Goal: Complete application form: Complete application form

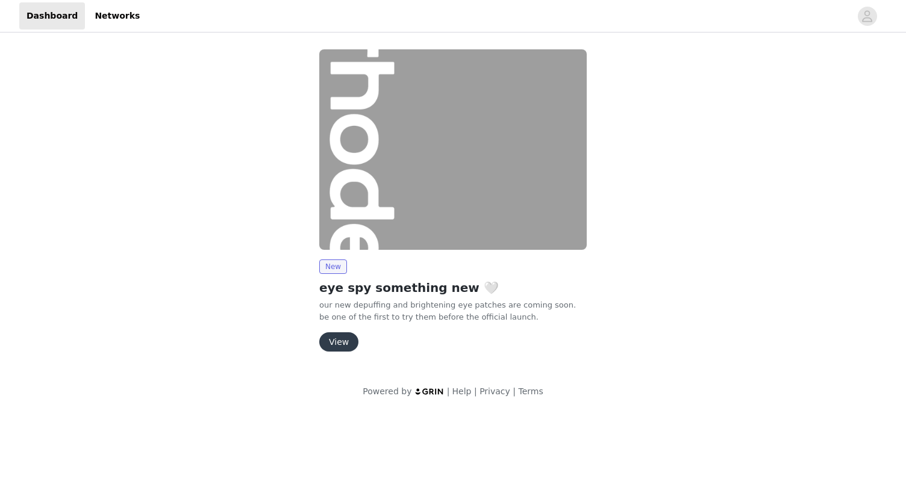
click at [345, 340] on button "View" at bounding box center [338, 342] width 39 height 19
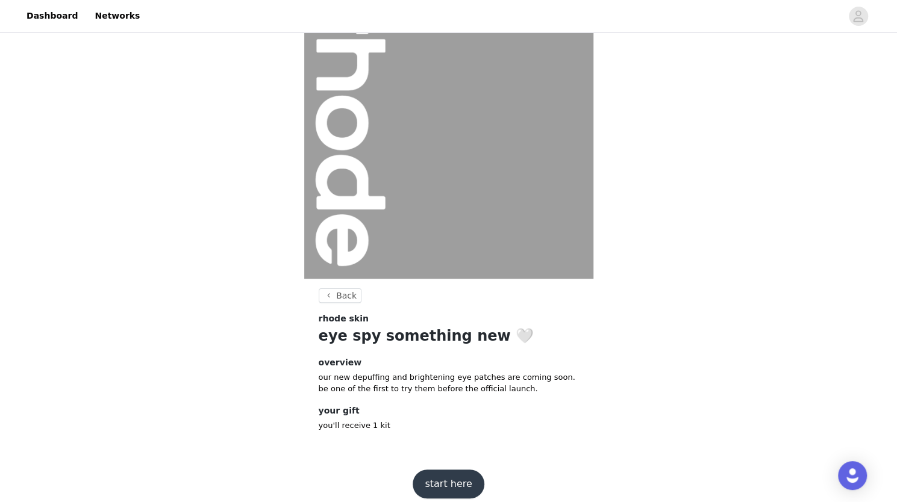
scroll to position [57, 0]
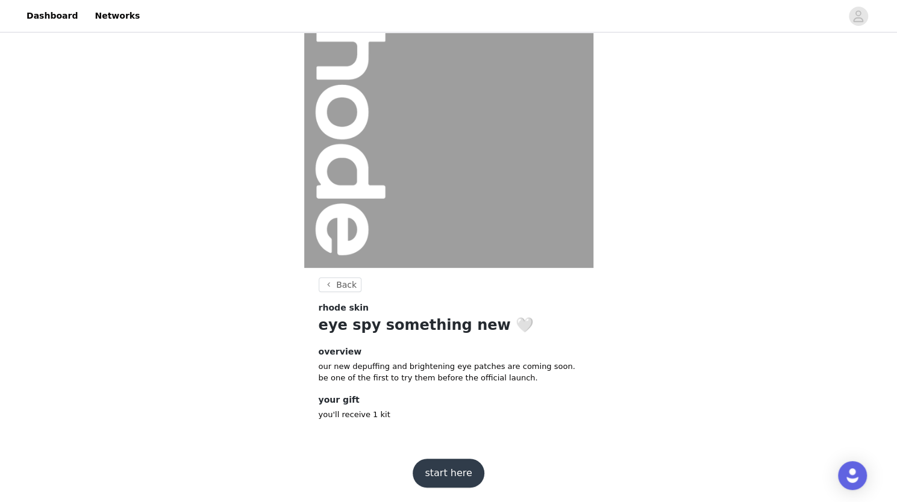
click at [449, 478] on button "start here" at bounding box center [448, 473] width 71 height 29
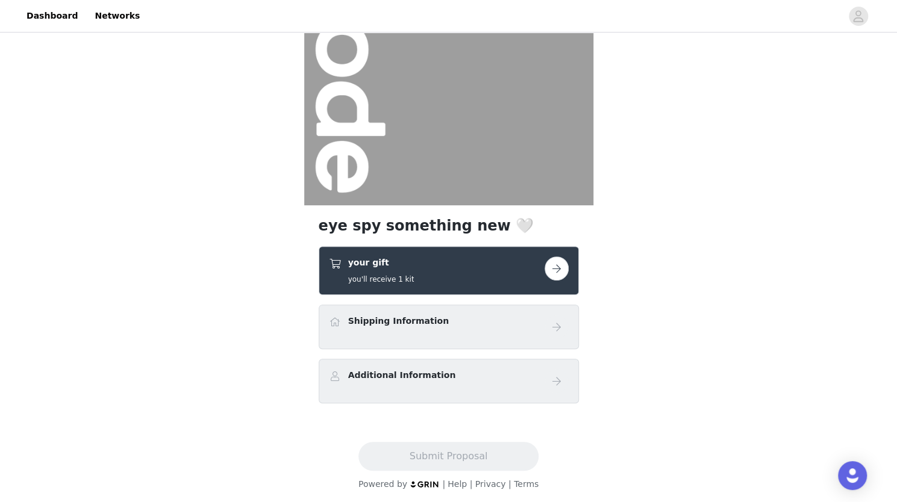
scroll to position [120, 0]
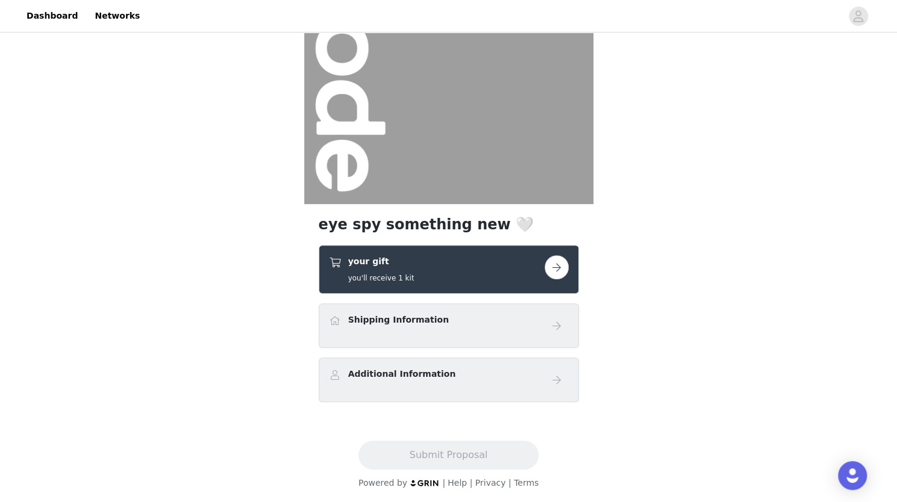
click at [555, 262] on button "button" at bounding box center [557, 267] width 24 height 24
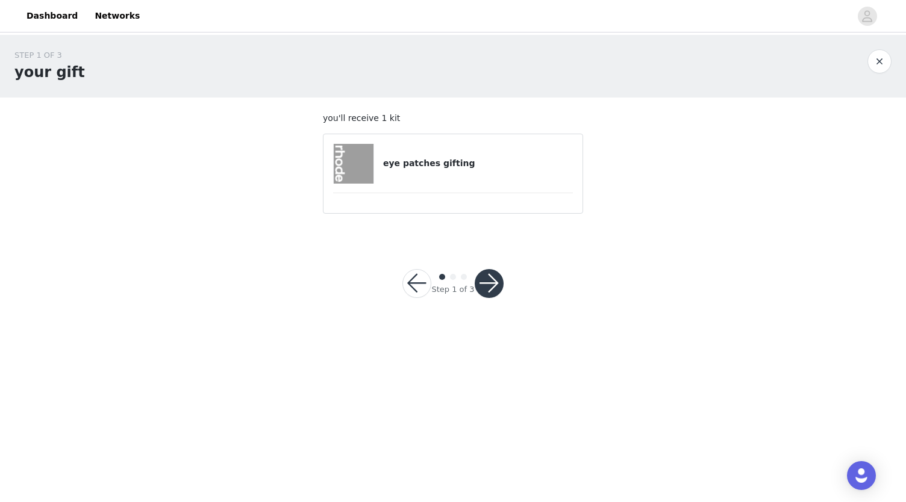
click at [434, 165] on h4 "eye patches gifting" at bounding box center [478, 163] width 190 height 13
click at [484, 278] on button "button" at bounding box center [489, 283] width 29 height 29
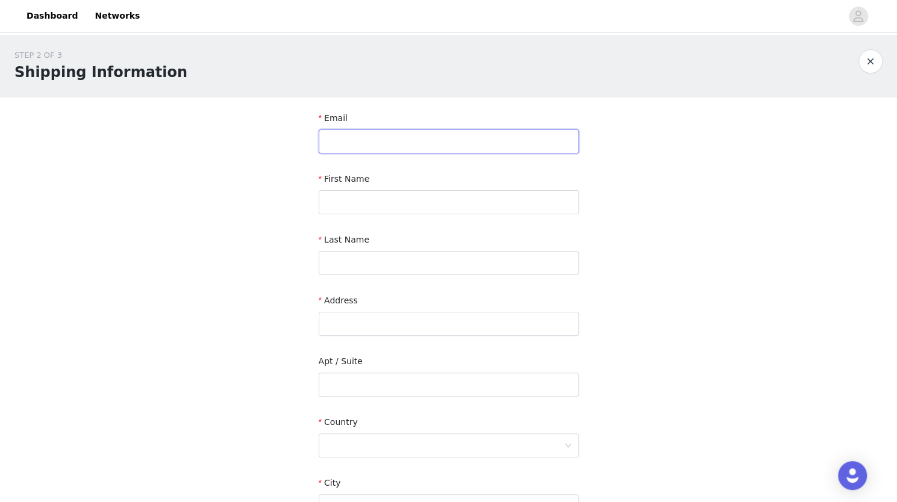
click at [374, 134] on input "text" at bounding box center [449, 142] width 260 height 24
type input "[EMAIL_ADDRESS][DOMAIN_NAME]"
type input "Chanel"
type input "[PERSON_NAME]"
type input "[STREET_ADDRESS]"
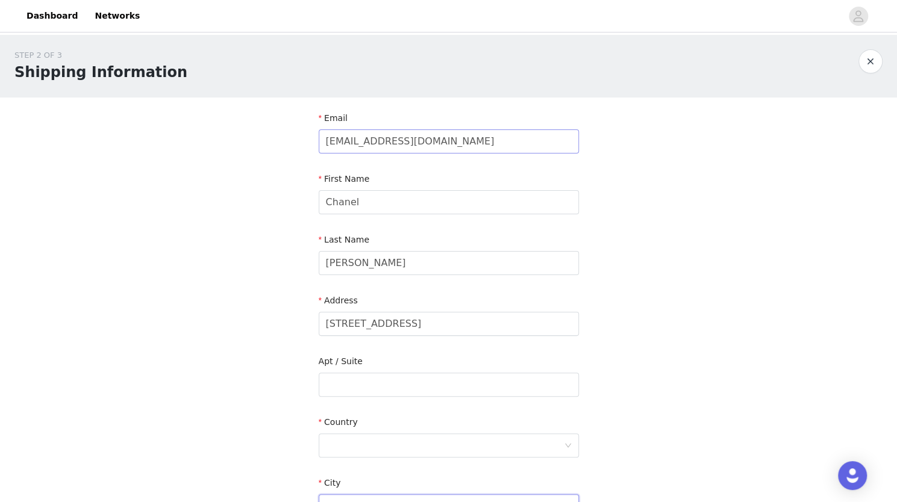
type input "[GEOGRAPHIC_DATA]"
type input "60615"
type input "3124155367"
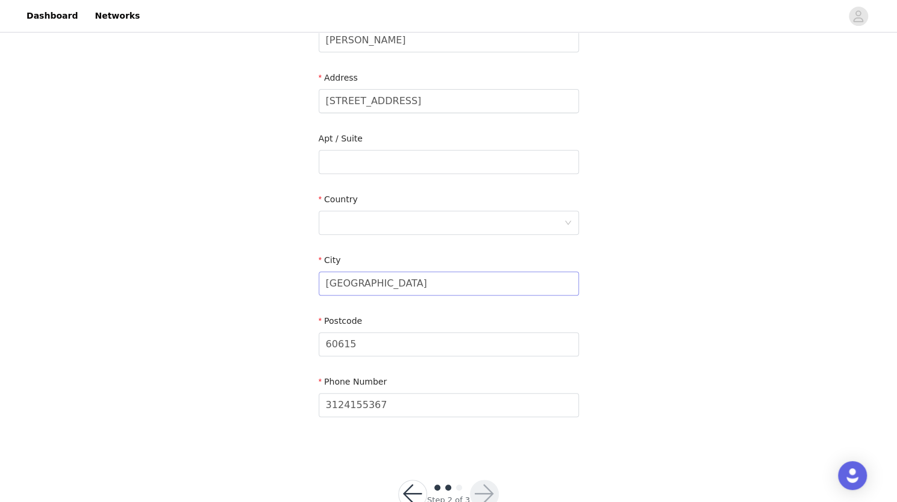
scroll to position [258, 0]
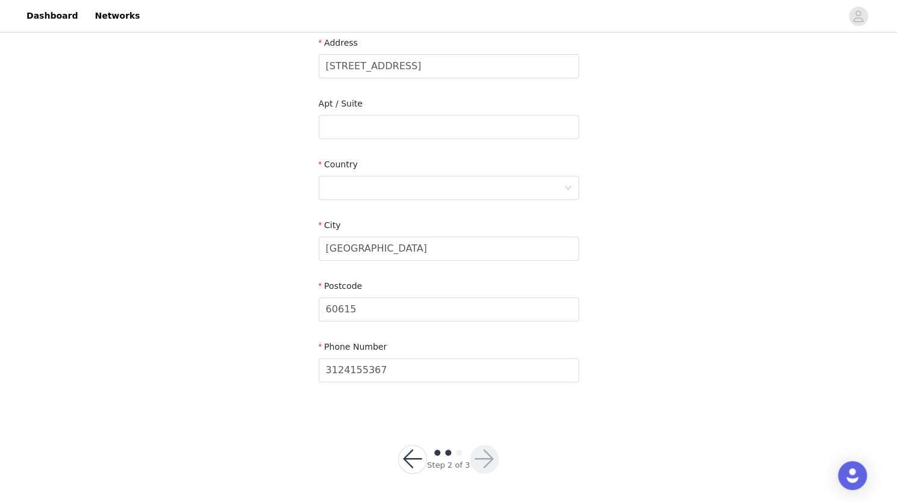
click at [631, 417] on div "STEP 2 OF 3 Shipping Information Email [EMAIL_ADDRESS][DOMAIN_NAME] First Name …" at bounding box center [448, 140] width 897 height 726
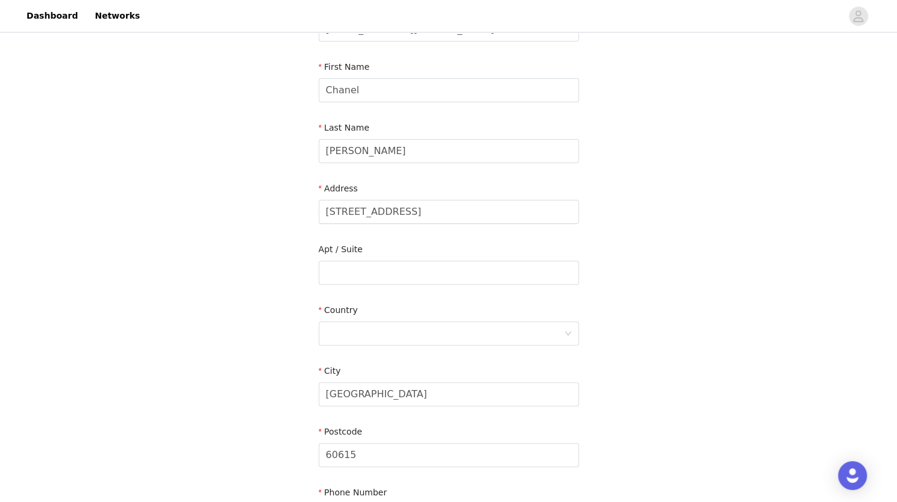
scroll to position [181, 0]
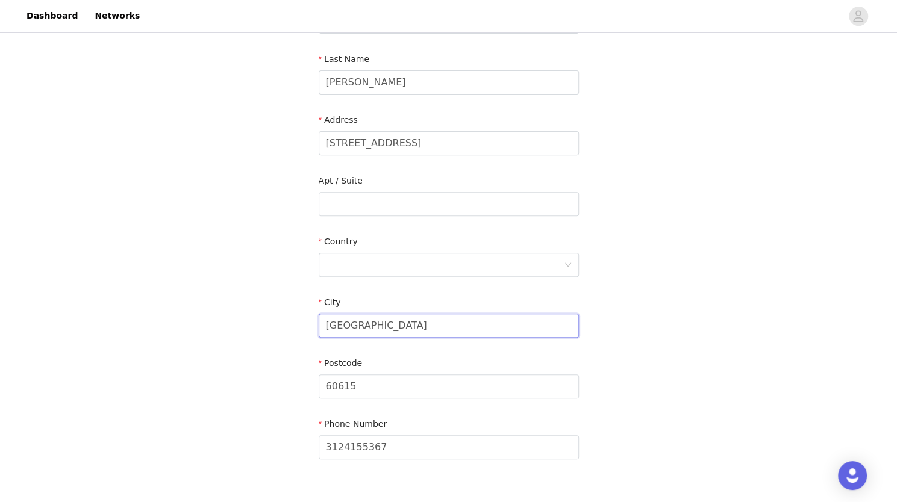
drag, startPoint x: 392, startPoint y: 320, endPoint x: 392, endPoint y: 333, distance: 12.7
click at [392, 320] on input "[GEOGRAPHIC_DATA]" at bounding box center [449, 326] width 260 height 24
click at [225, 380] on div "STEP 2 OF 3 Shipping Information Email [EMAIL_ADDRESS][DOMAIN_NAME] First Name …" at bounding box center [448, 173] width 897 height 639
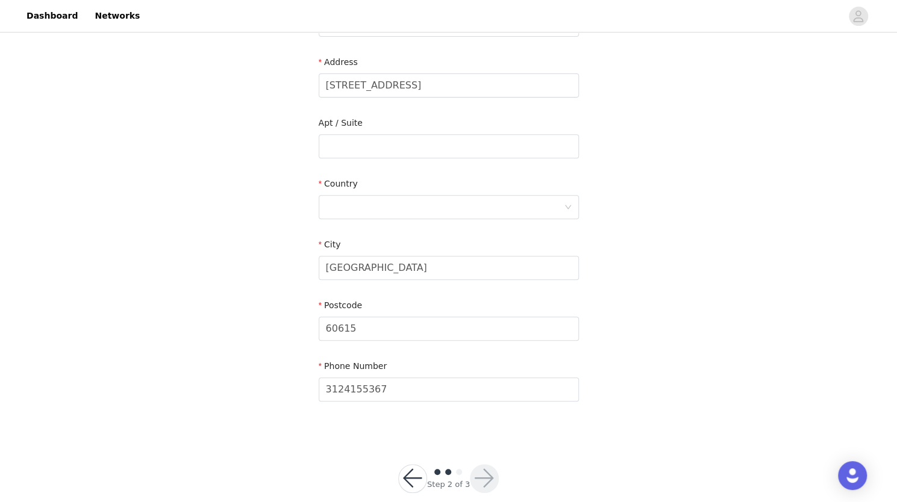
scroll to position [258, 0]
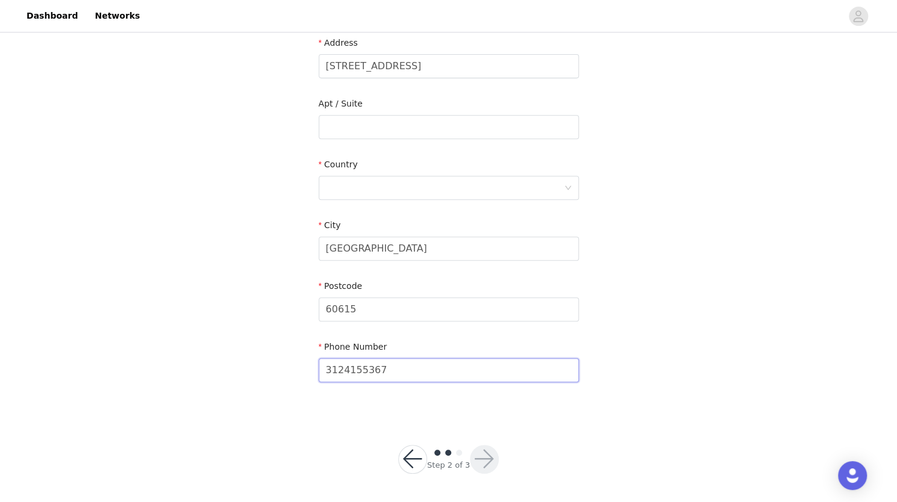
click at [420, 372] on input "3124155367" at bounding box center [449, 370] width 260 height 24
click at [536, 419] on div "STEP 2 OF 3 Shipping Information Email [EMAIL_ADDRESS][DOMAIN_NAME] First Name …" at bounding box center [448, 140] width 897 height 726
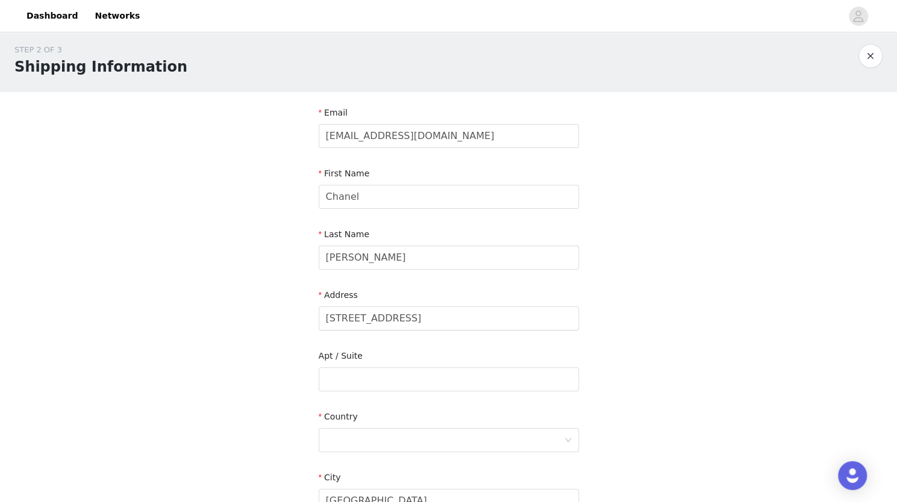
scroll to position [0, 0]
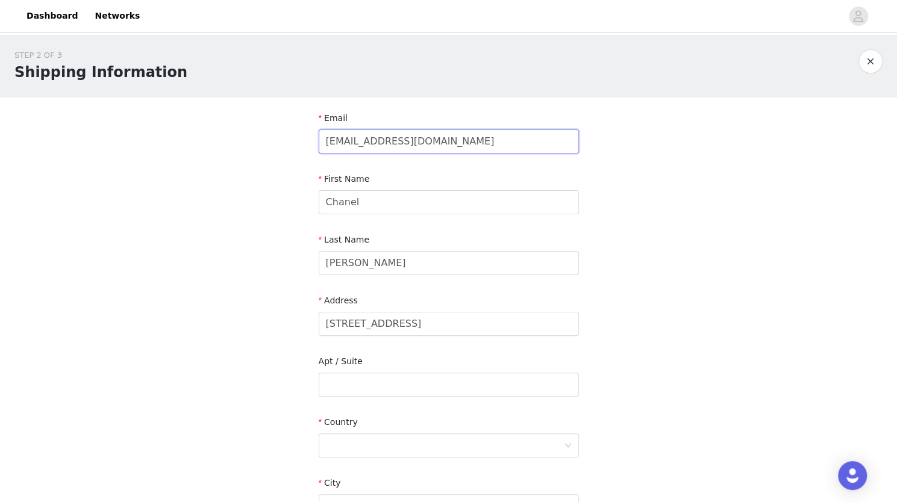
click at [495, 145] on input "[EMAIL_ADDRESS][DOMAIN_NAME]" at bounding box center [449, 142] width 260 height 24
click at [416, 444] on div at bounding box center [445, 445] width 238 height 23
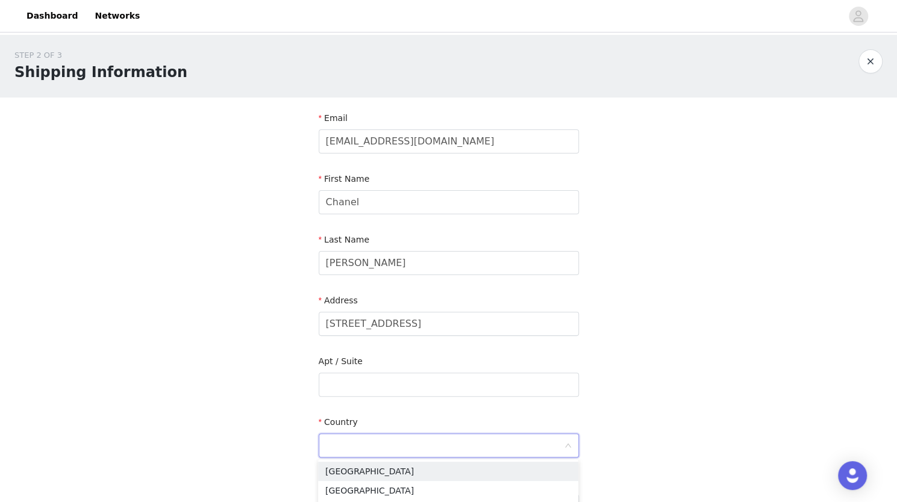
scroll to position [181, 0]
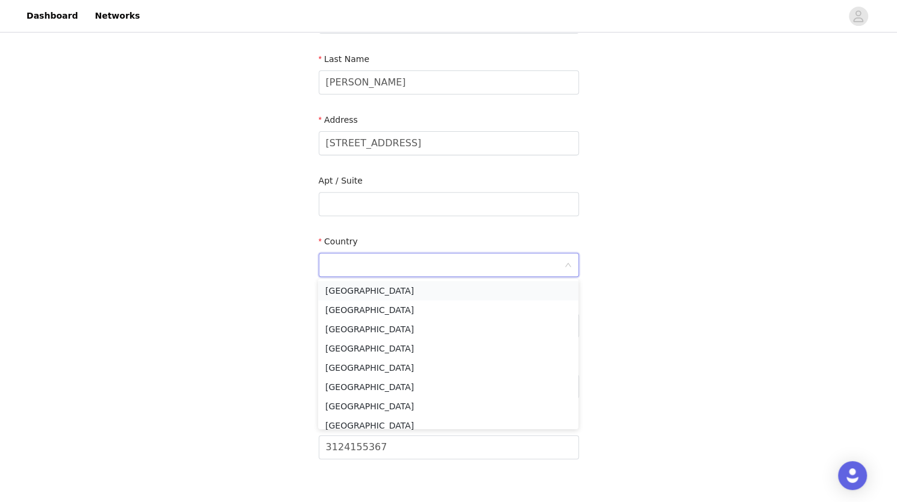
click at [354, 292] on li "[GEOGRAPHIC_DATA]" at bounding box center [448, 290] width 260 height 19
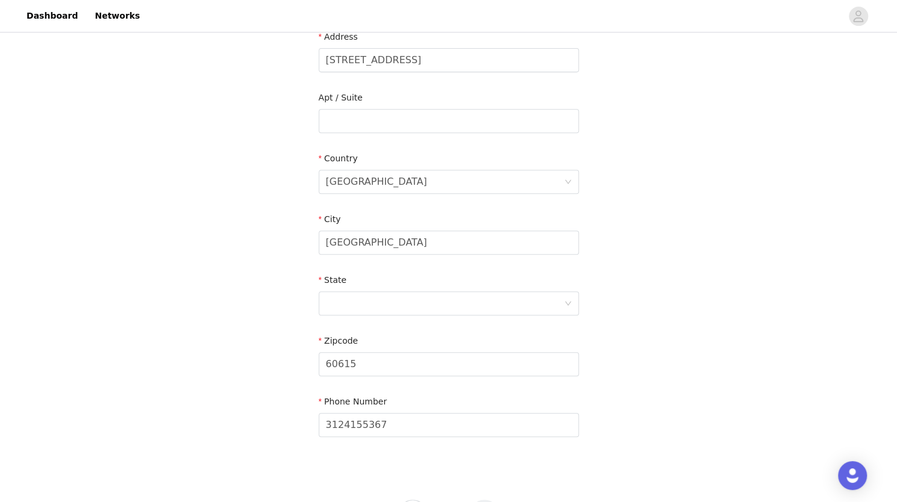
scroll to position [319, 0]
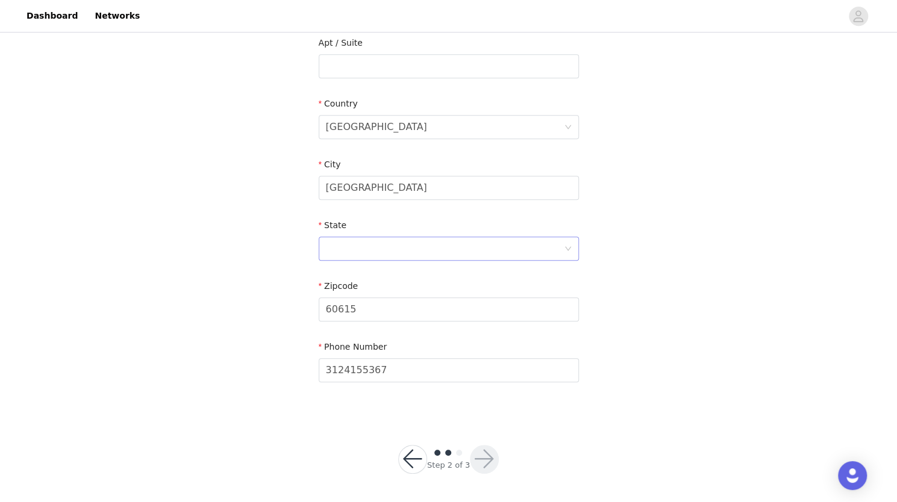
click at [375, 240] on div at bounding box center [445, 248] width 238 height 23
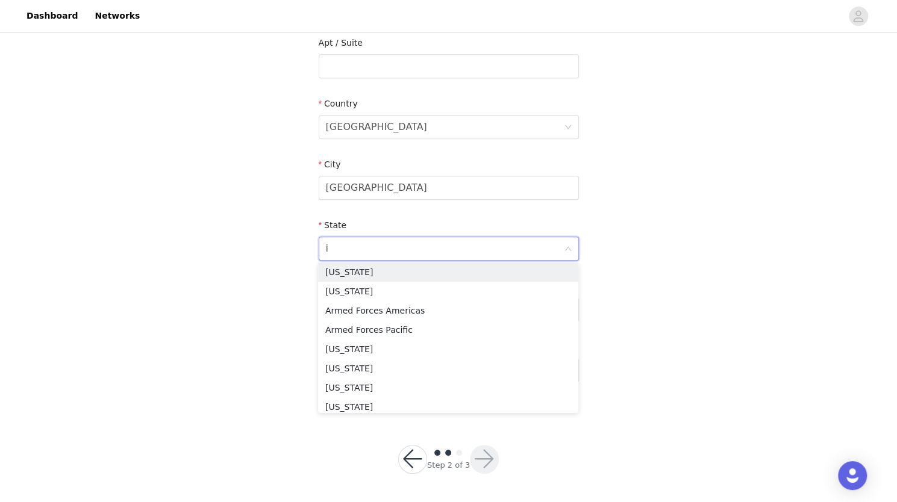
type input "il"
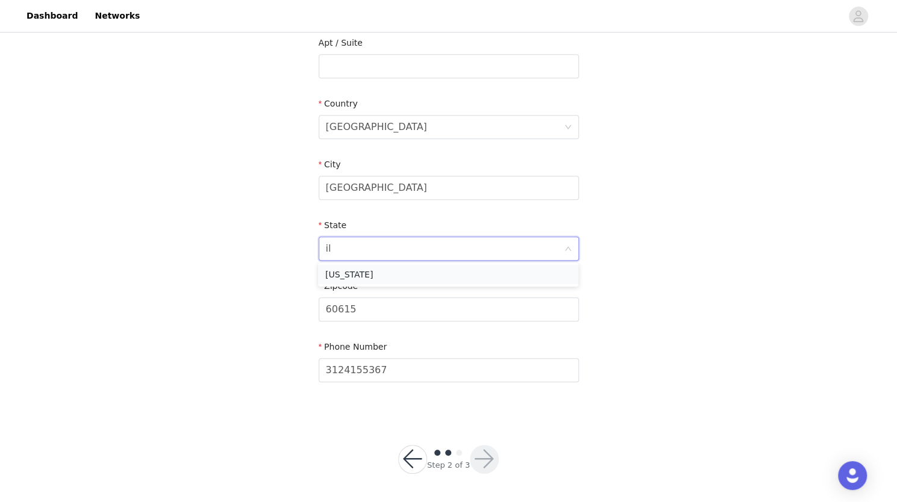
click at [346, 272] on li "[US_STATE]" at bounding box center [448, 274] width 260 height 19
click at [489, 456] on button "button" at bounding box center [484, 459] width 29 height 29
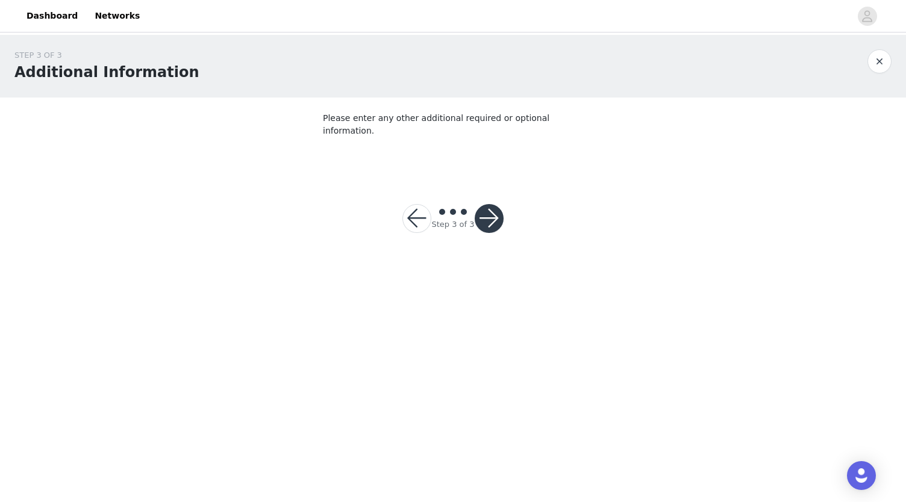
click at [490, 205] on button "button" at bounding box center [489, 218] width 29 height 29
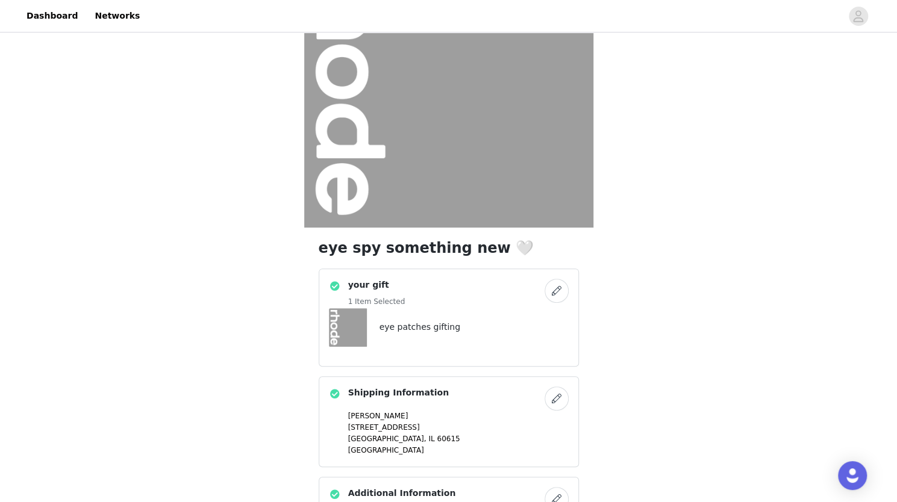
scroll to position [216, 0]
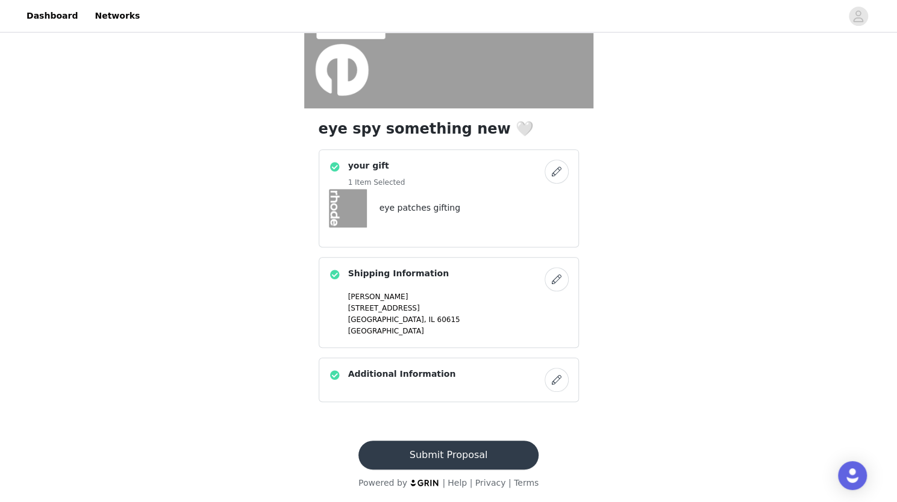
click at [461, 463] on button "Submit Proposal" at bounding box center [448, 455] width 180 height 29
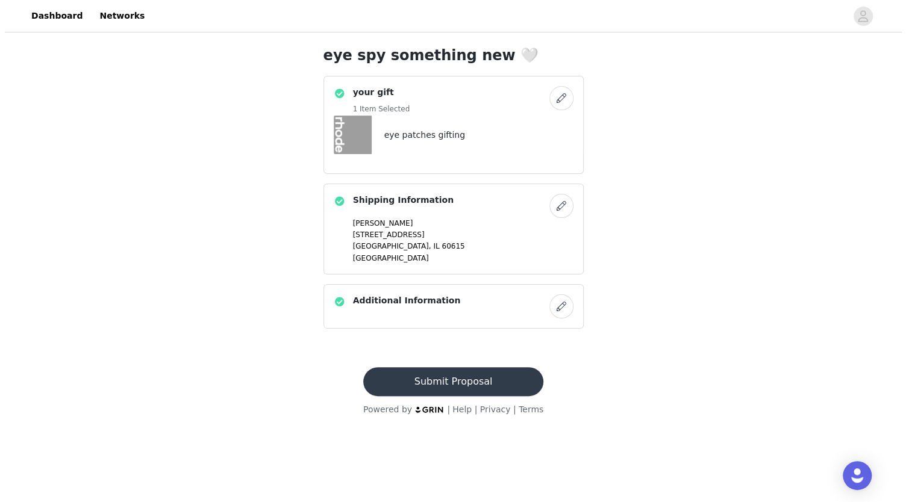
scroll to position [0, 0]
